Goal: Information Seeking & Learning: Learn about a topic

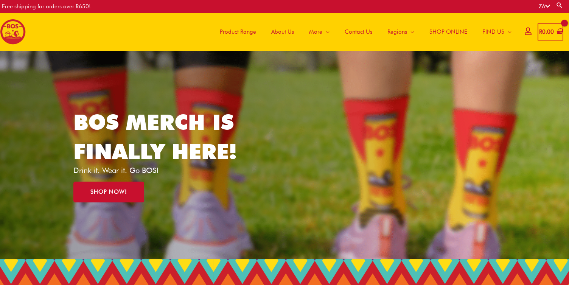
click at [253, 31] on span "Product Range" at bounding box center [238, 31] width 36 height 23
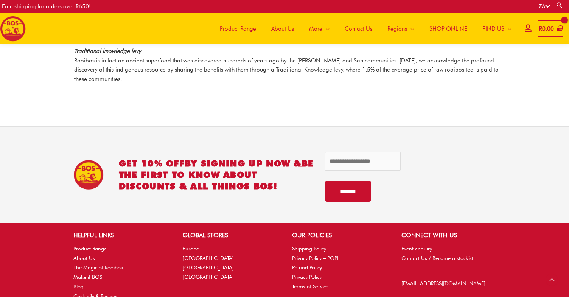
scroll to position [1138, 0]
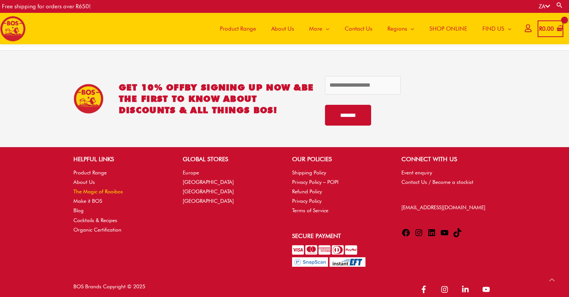
click at [114, 188] on link "The Magic of Rooibos" at bounding box center [98, 191] width 50 height 6
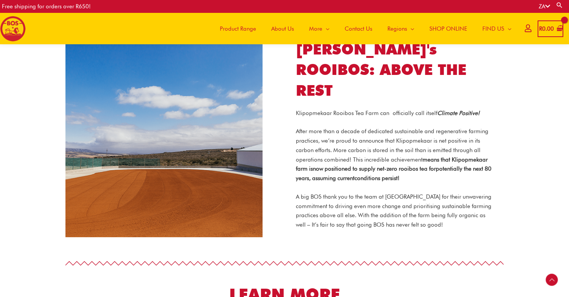
scroll to position [592, 0]
